Goal: Information Seeking & Learning: Learn about a topic

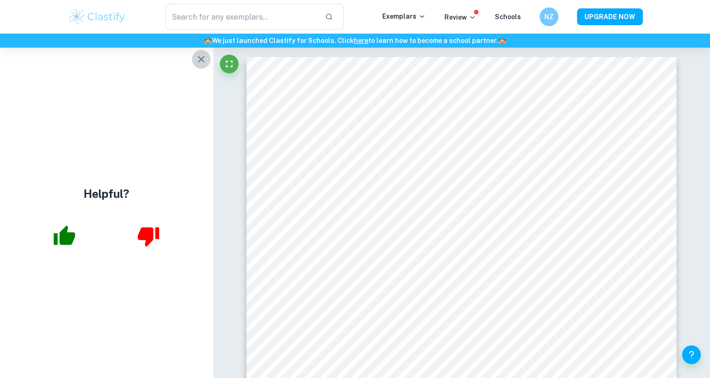
click at [198, 57] on icon "button" at bounding box center [201, 59] width 7 height 7
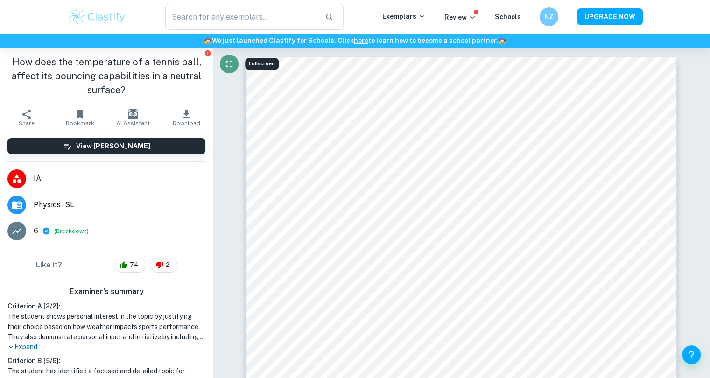
click at [230, 67] on icon "Fullscreen" at bounding box center [228, 63] width 11 height 11
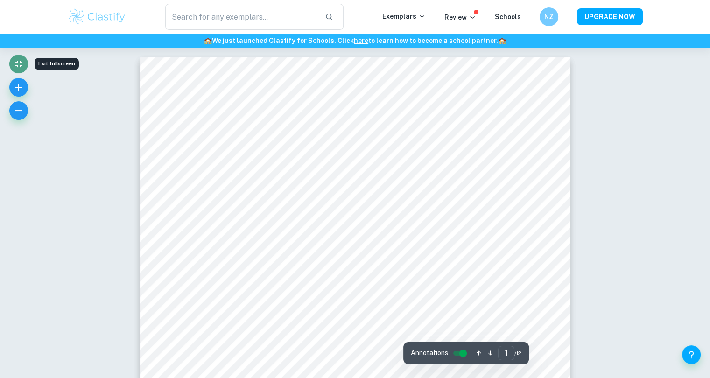
click at [22, 61] on icon "Exit fullscreen" at bounding box center [18, 63] width 11 height 11
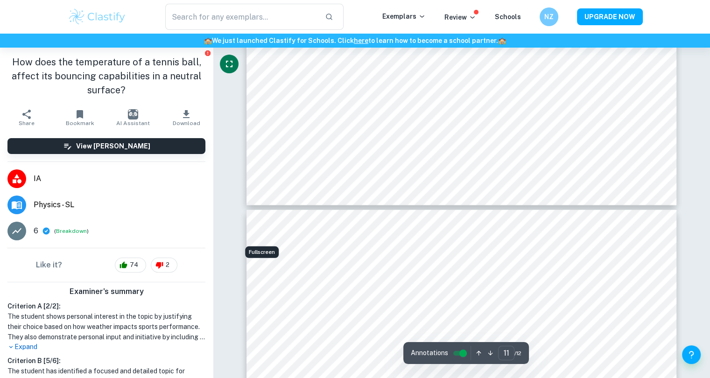
type input "10"
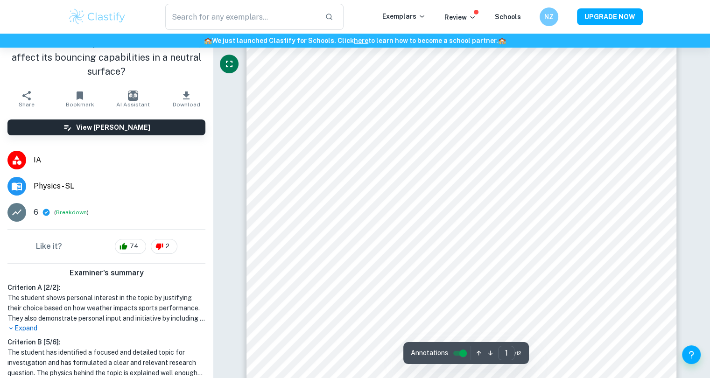
scroll to position [13, 0]
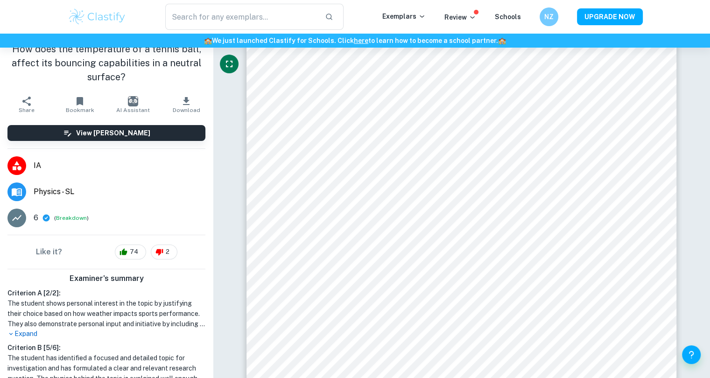
click at [115, 327] on h1 "The student shows personal interest in the topic by justifying their choice bas…" at bounding box center [106, 313] width 198 height 31
click at [20, 332] on p "Expand" at bounding box center [106, 334] width 198 height 10
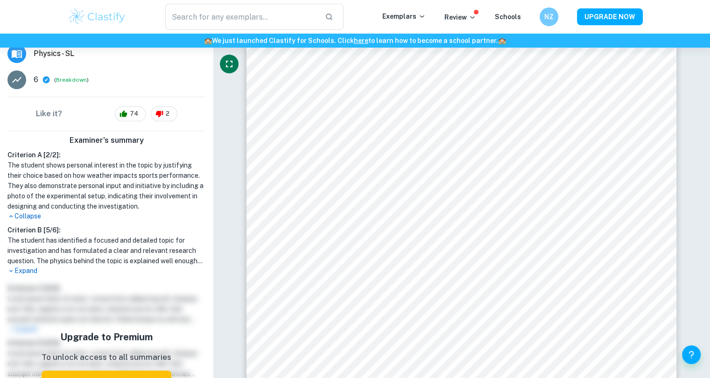
scroll to position [152, 0]
click at [25, 275] on p "Expand" at bounding box center [106, 270] width 198 height 10
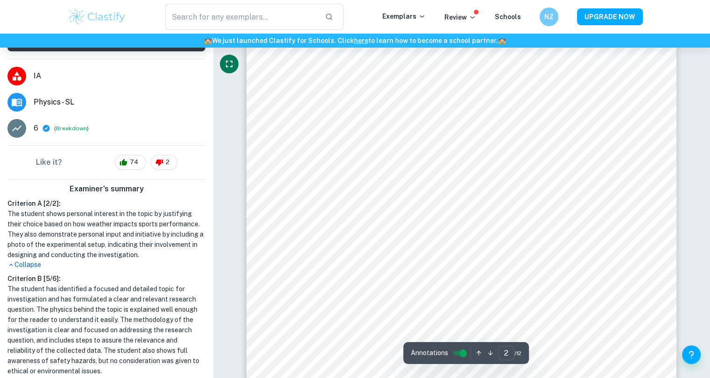
scroll to position [716, 0]
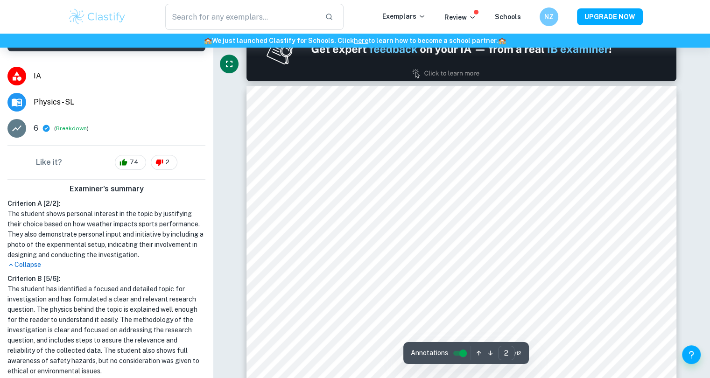
type input "1"
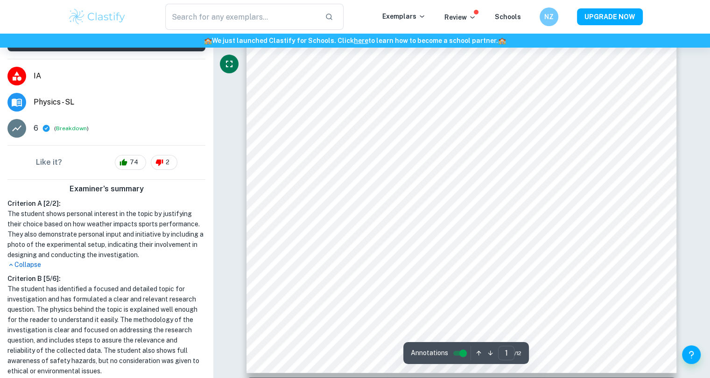
scroll to position [48, 0]
